Goal: Communication & Community: Share content

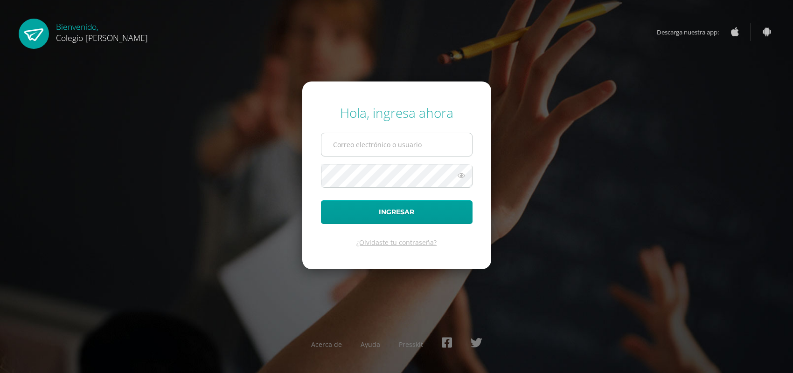
click at [428, 140] on input "text" at bounding box center [396, 144] width 151 height 23
type input "sandrahernandez@osoriosandoval.edu.gt"
click at [321, 200] on button "Ingresar" at bounding box center [397, 212] width 152 height 24
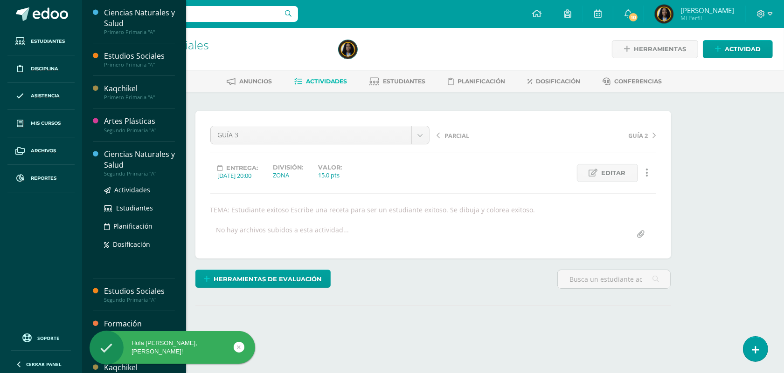
click at [114, 159] on div "Ciencias Naturales y Salud" at bounding box center [139, 159] width 71 height 21
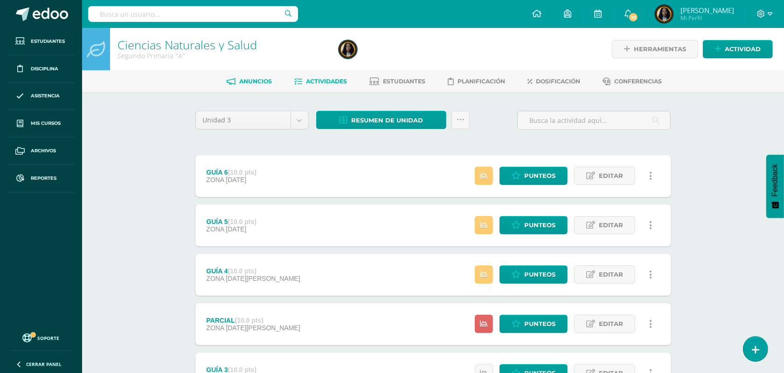
click at [259, 80] on span "Anuncios" at bounding box center [255, 81] width 33 height 7
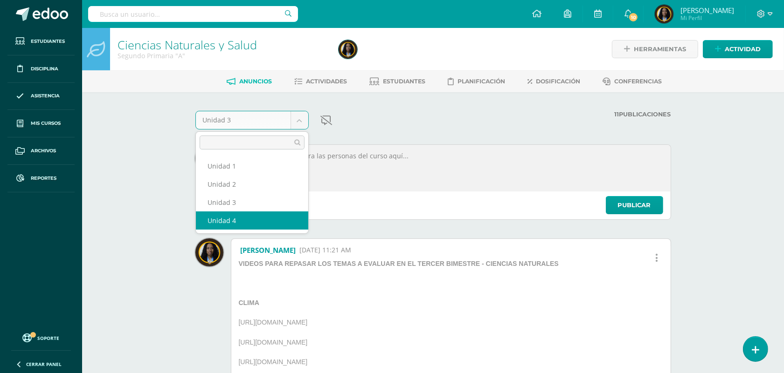
select select "Unidad 4"
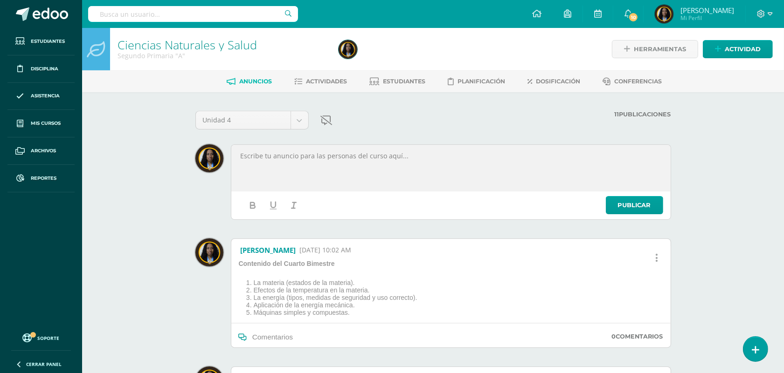
click at [437, 297] on div "[PERSON_NAME] [DATE] 10:02 AM Contenido del Cuarto Bimestre La materia (estados…" at bounding box center [451, 294] width 440 height 110
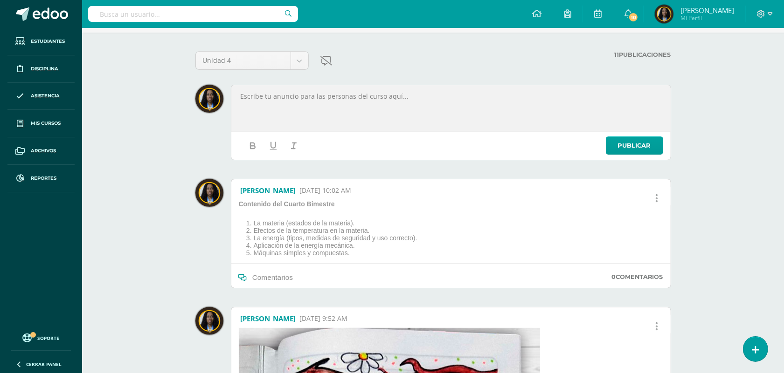
scroll to position [58, 0]
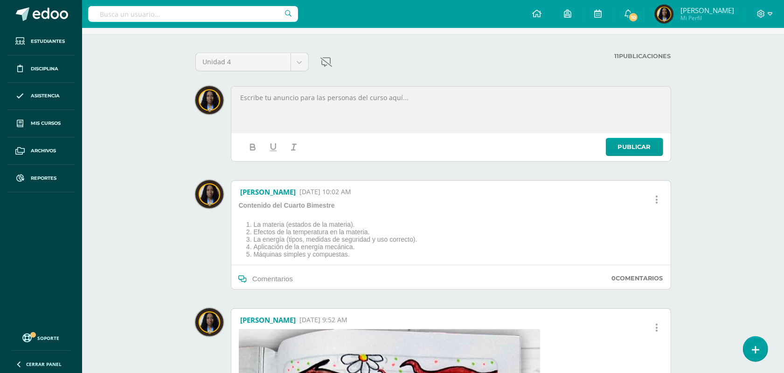
click at [329, 113] on div at bounding box center [451, 109] width 436 height 43
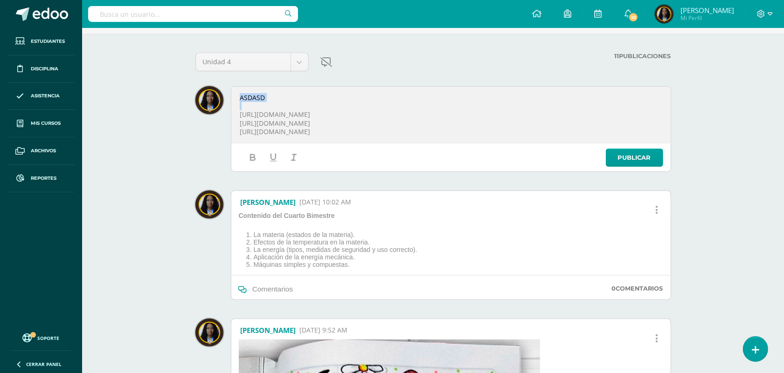
drag, startPoint x: 286, startPoint y: 103, endPoint x: 232, endPoint y: 100, distance: 53.7
click at [233, 100] on div "ASDASD [URL][DOMAIN_NAME] [URL][DOMAIN_NAME] [URL][DOMAIN_NAME]" at bounding box center [451, 115] width 436 height 54
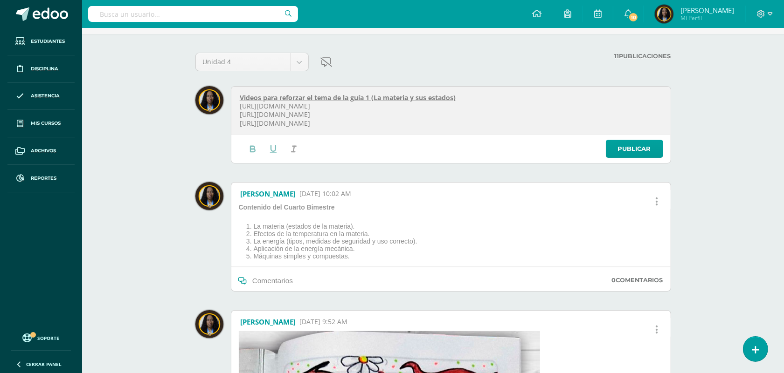
click at [477, 96] on p "Videos para reforzar el tema de la guía 1 (La materia y sus estados)" at bounding box center [451, 98] width 422 height 8
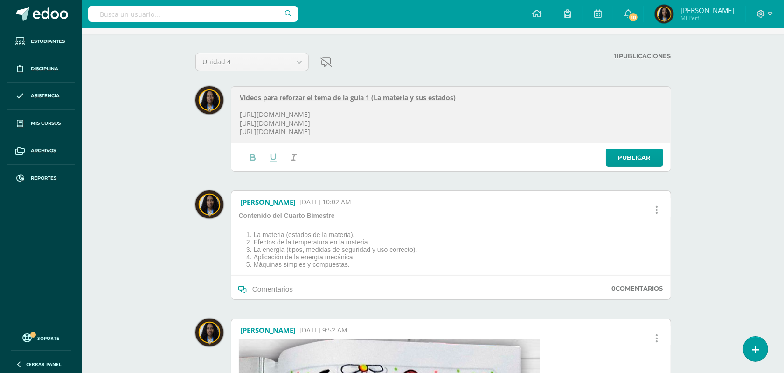
click at [411, 124] on p "[URL][DOMAIN_NAME]" at bounding box center [451, 123] width 422 height 8
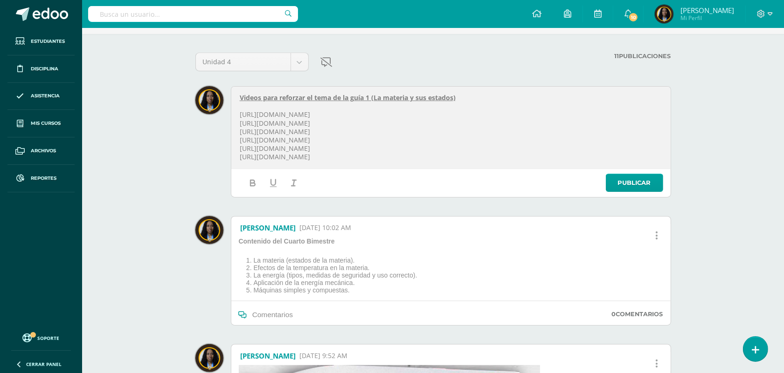
drag, startPoint x: 396, startPoint y: 155, endPoint x: 229, endPoint y: 161, distance: 167.5
click at [231, 161] on div "Videos para reforzar el tema de la guía 1 (La materia y sus estados) [URL][DOMA…" at bounding box center [450, 128] width 439 height 83
click at [637, 183] on link "Publicar" at bounding box center [634, 183] width 57 height 18
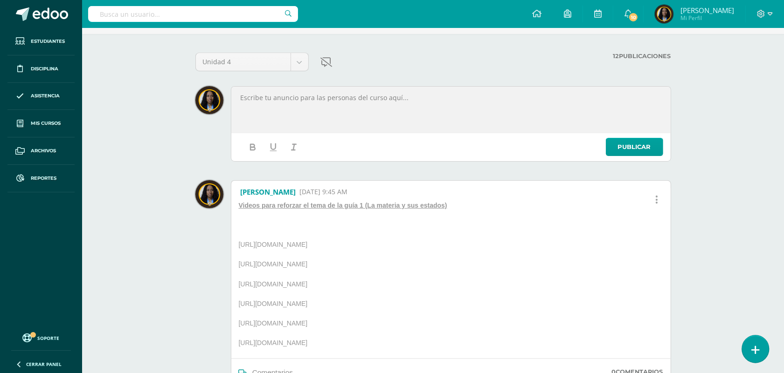
click at [751, 355] on link at bounding box center [755, 349] width 27 height 27
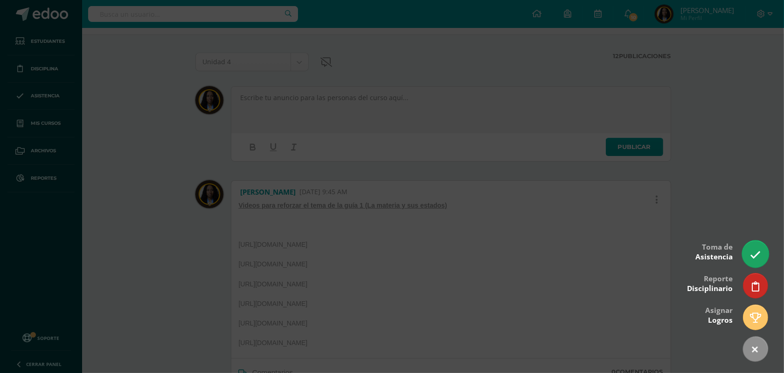
click at [760, 258] on link at bounding box center [755, 254] width 27 height 27
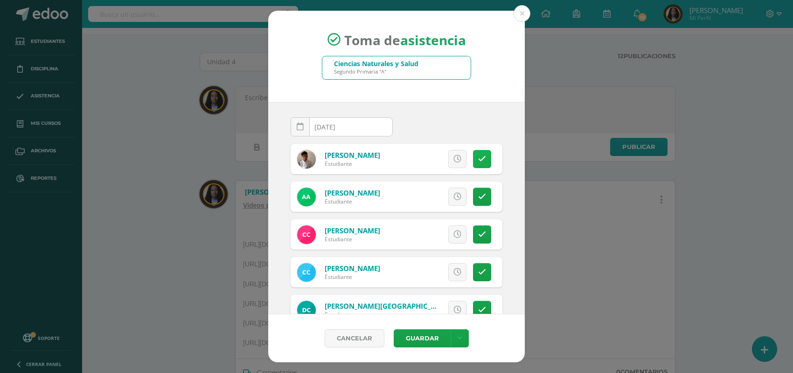
click at [478, 159] on icon at bounding box center [482, 159] width 8 height 8
click at [436, 161] on span "Excusa" at bounding box center [441, 159] width 26 height 17
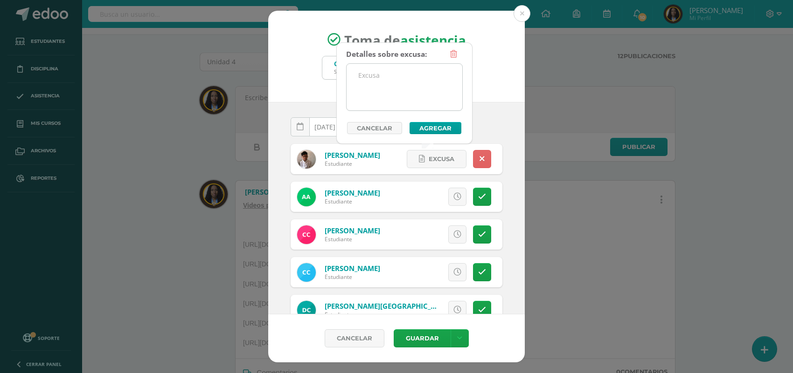
click at [370, 82] on textarea at bounding box center [404, 87] width 116 height 47
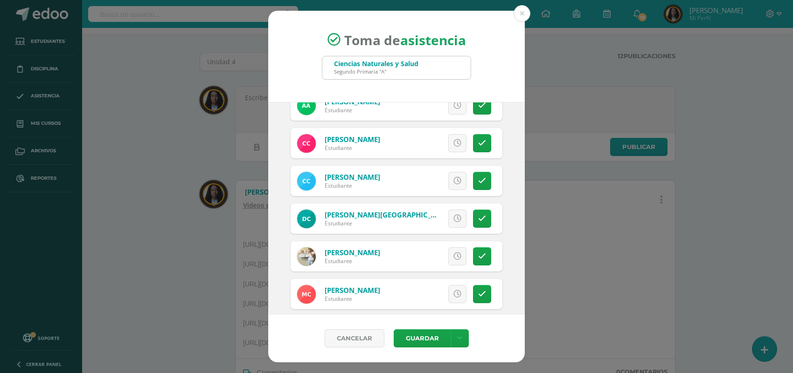
scroll to position [94, 0]
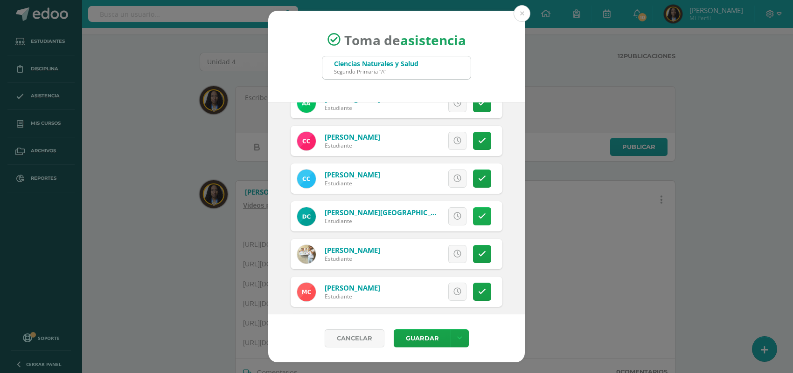
click at [476, 222] on link at bounding box center [482, 216] width 18 height 18
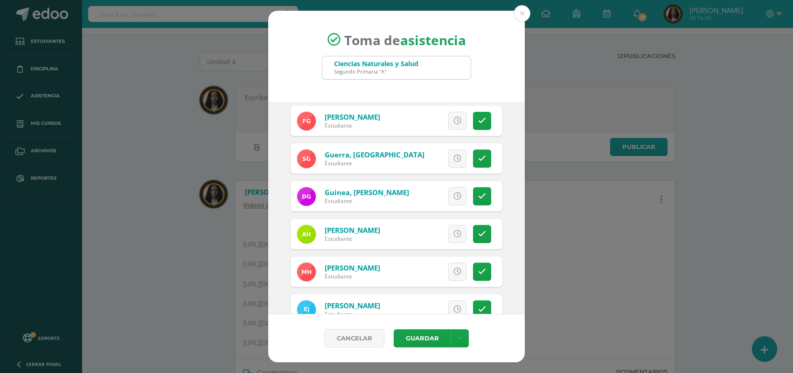
scroll to position [356, 0]
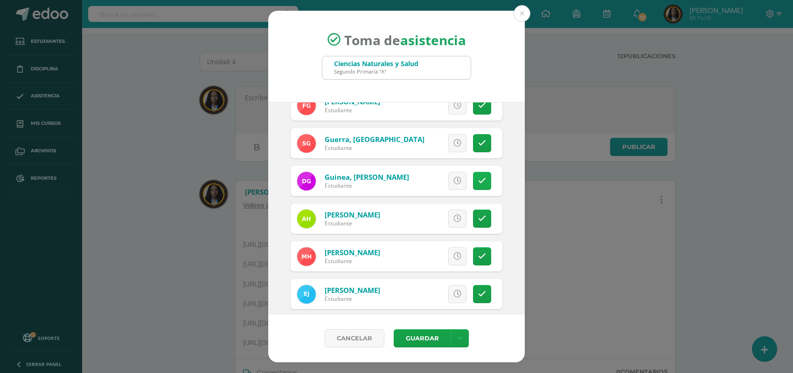
click at [473, 181] on link at bounding box center [482, 181] width 18 height 18
click at [432, 185] on span "Excusa" at bounding box center [441, 181] width 26 height 17
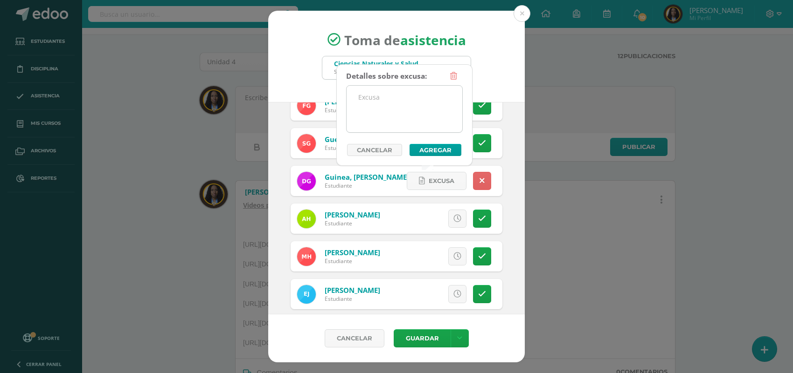
click at [406, 106] on textarea at bounding box center [404, 109] width 116 height 47
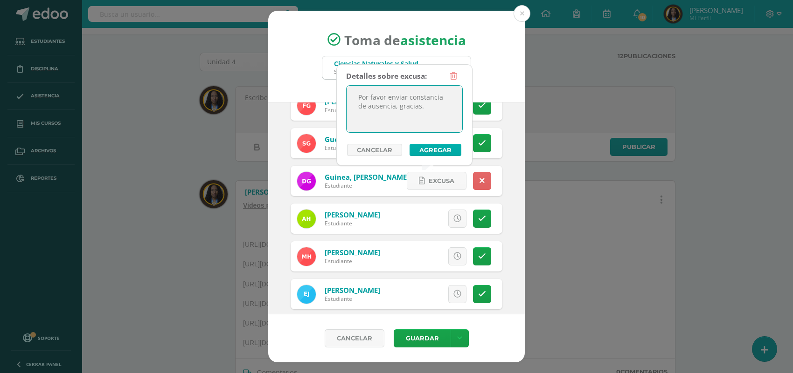
type textarea "Por favor enviar constancia de ausencia, gracias."
click at [443, 145] on button "Agregar" at bounding box center [435, 150] width 52 height 12
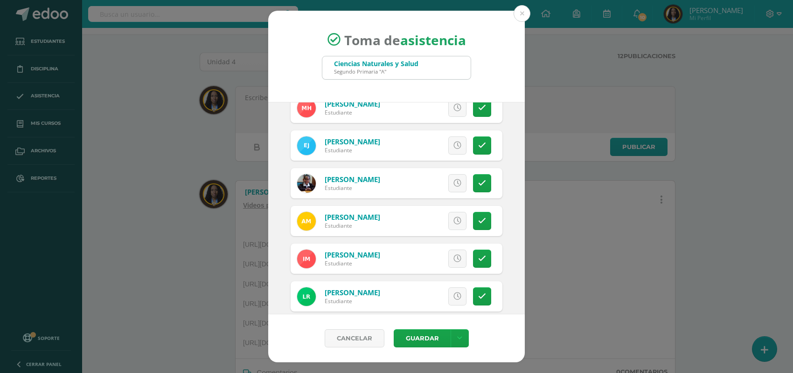
scroll to position [529, 0]
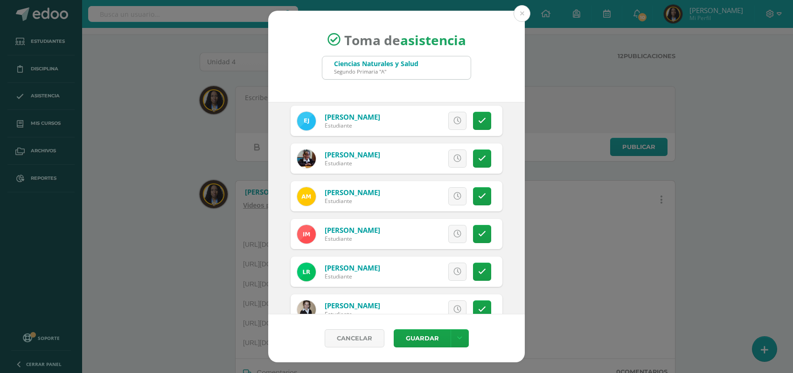
drag, startPoint x: 525, startPoint y: 231, endPoint x: 523, endPoint y: 247, distance: 15.9
click at [525, 247] on div "Toma de asistencia Ciencias Naturales y Salud Segundo Primaria "A" [DATE] Augus…" at bounding box center [396, 187] width 785 height 352
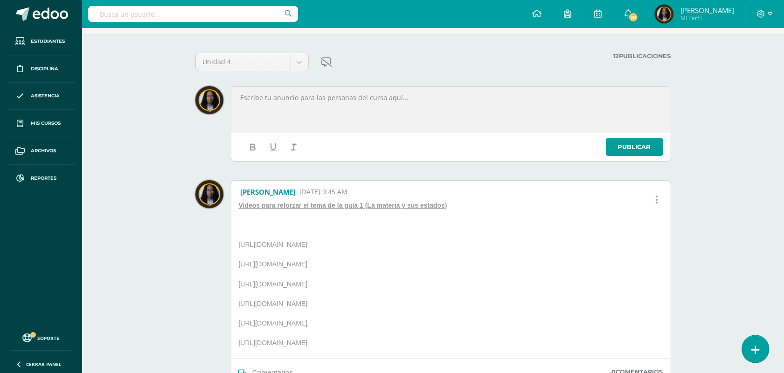
click at [751, 353] on icon at bounding box center [755, 350] width 8 height 11
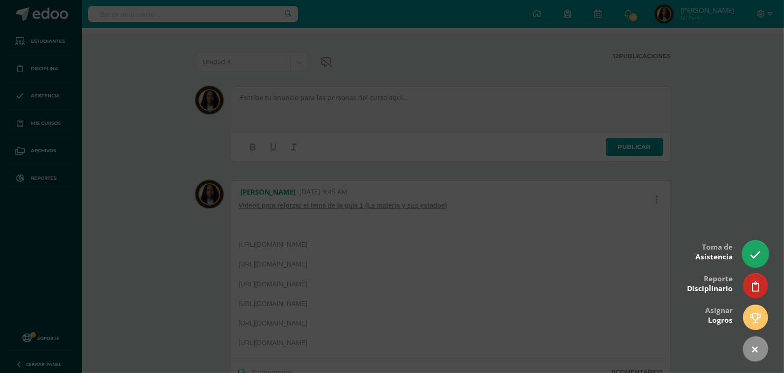
click at [758, 250] on icon at bounding box center [755, 255] width 11 height 11
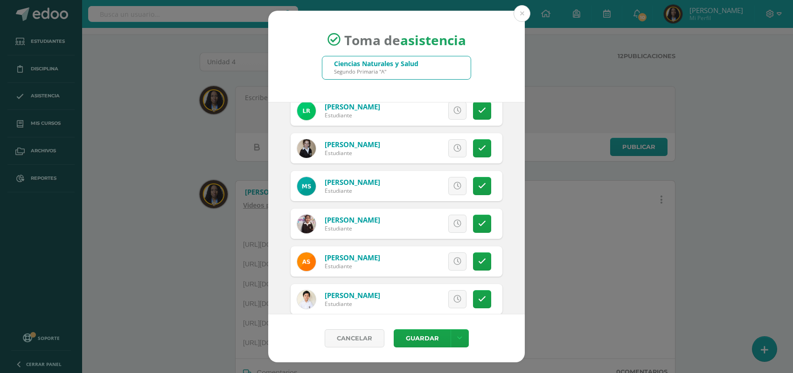
scroll to position [711, 0]
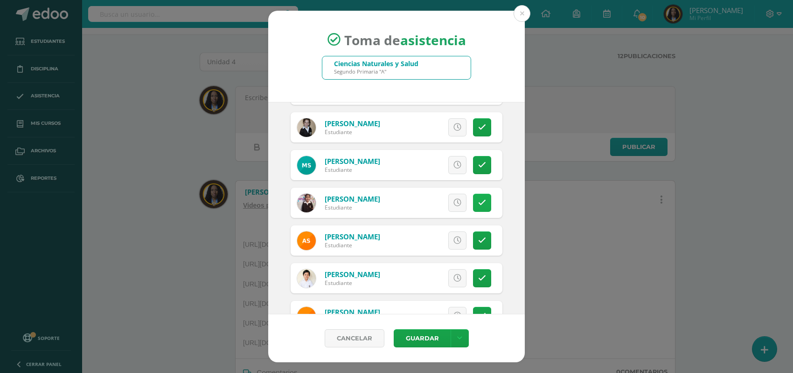
click at [478, 205] on icon at bounding box center [482, 203] width 8 height 8
click at [434, 201] on span "Excusa" at bounding box center [441, 202] width 26 height 17
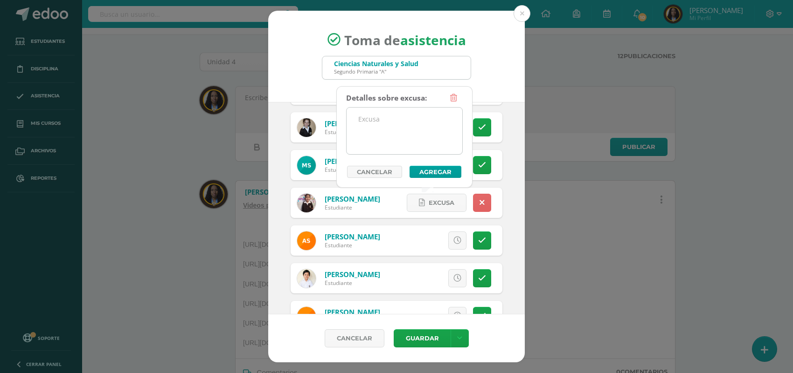
click at [394, 110] on textarea at bounding box center [404, 131] width 116 height 47
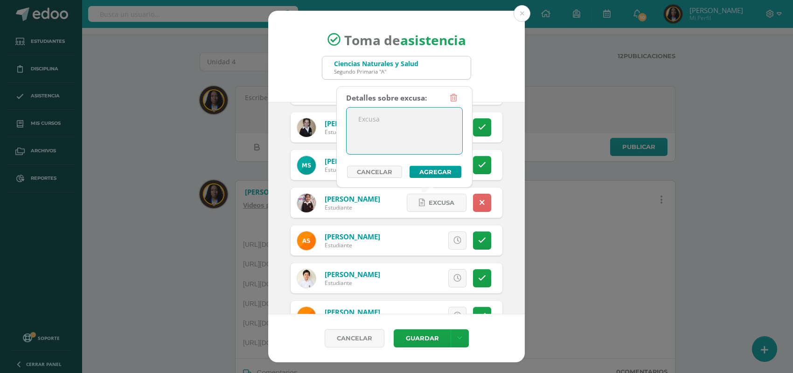
paste textarea "Por favor enviar constancia de ausencia, gracias."
type textarea "Por favor enviar constancia de ausencia, gracias."
click at [450, 174] on button "Agregar" at bounding box center [435, 172] width 52 height 12
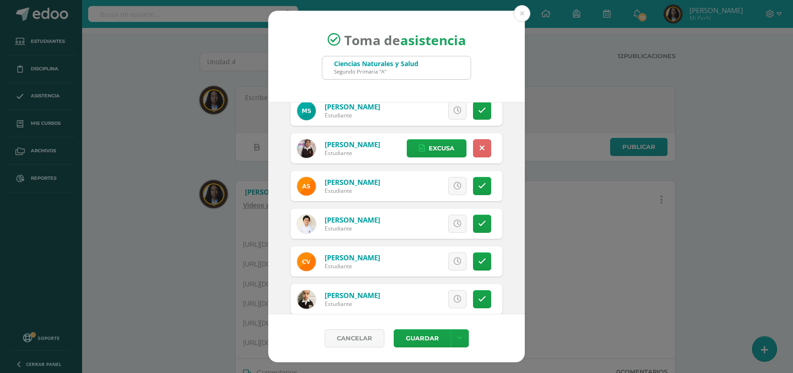
scroll to position [781, 0]
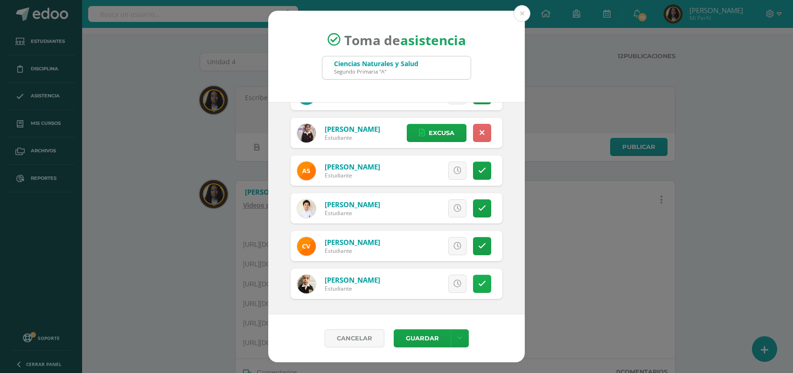
click at [473, 286] on link at bounding box center [482, 284] width 18 height 18
click at [446, 285] on link "Excusa" at bounding box center [437, 284] width 60 height 18
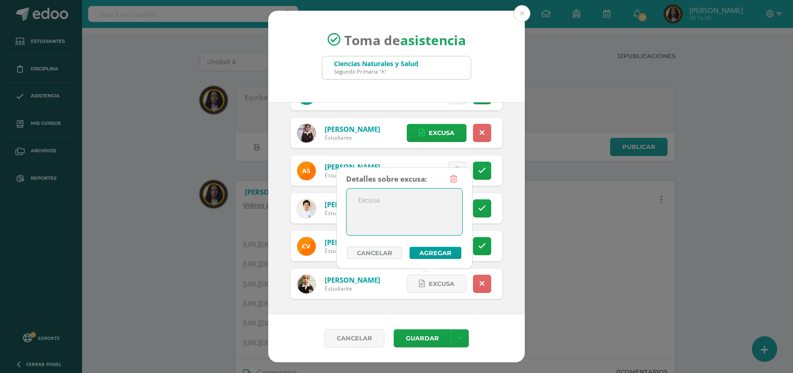
click at [413, 222] on textarea at bounding box center [404, 212] width 116 height 47
paste textarea "Por favor enviar constancia de ausencia, gracias."
type textarea "Por favor enviar constancia de ausencia, gracias."
click at [434, 251] on button "Agregar" at bounding box center [435, 253] width 52 height 12
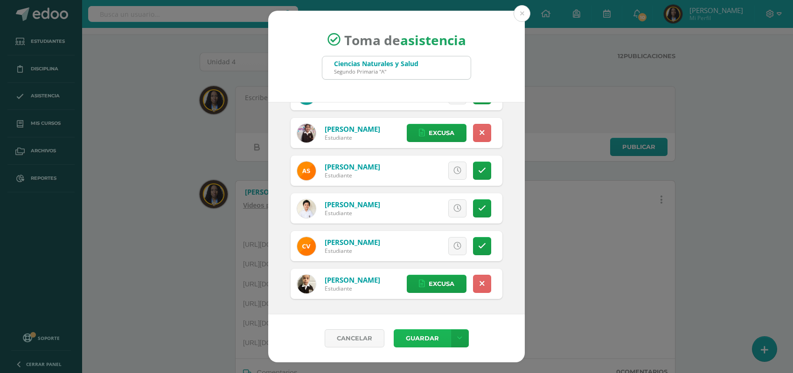
click at [424, 342] on button "Guardar" at bounding box center [422, 339] width 57 height 18
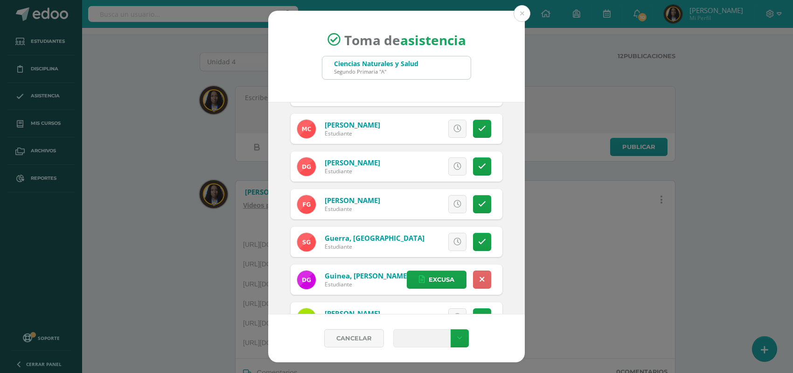
scroll to position [0, 0]
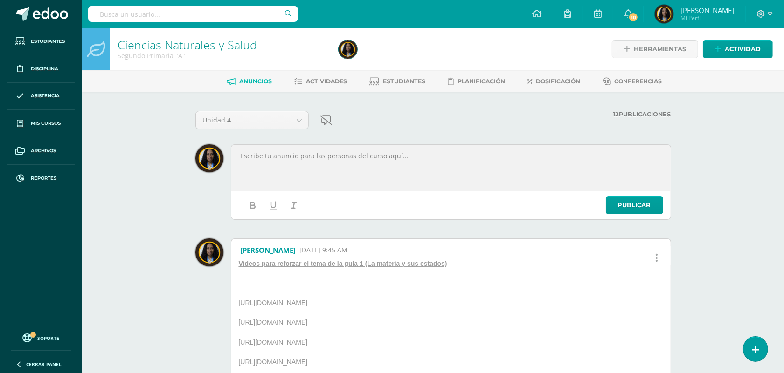
click at [468, 168] on div at bounding box center [451, 167] width 436 height 43
click at [772, 13] on icon at bounding box center [769, 13] width 5 height 3
click at [737, 64] on span "Cerrar sesión" at bounding box center [741, 63] width 42 height 9
